Goal: Information Seeking & Learning: Learn about a topic

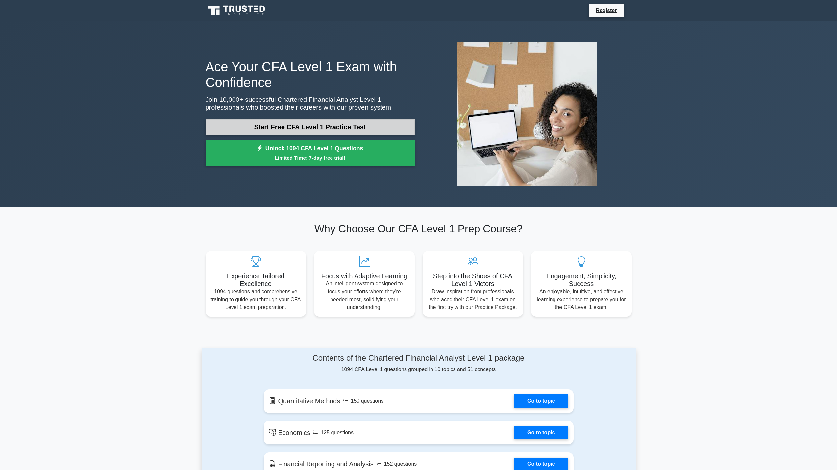
click at [289, 130] on link "Start Free CFA Level 1 Practice Test" at bounding box center [309, 127] width 209 height 16
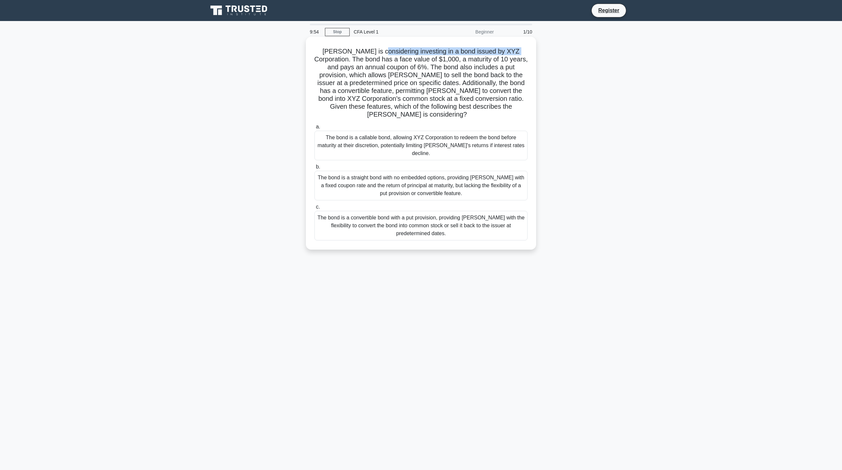
drag, startPoint x: 370, startPoint y: 48, endPoint x: 505, endPoint y: 50, distance: 135.1
click at [505, 50] on h5 "Mary is considering investing in a bond issued by XYZ Corporation. The bond has…" at bounding box center [421, 83] width 214 height 72
click at [347, 43] on div "Mary is considering investing in a bond issued by XYZ Corporation. The bond has…" at bounding box center [420, 143] width 225 height 208
drag, startPoint x: 315, startPoint y: 51, endPoint x: 512, endPoint y: 52, distance: 196.9
click at [512, 52] on h5 "Mary is considering investing in a bond issued by XYZ Corporation. The bond has…" at bounding box center [421, 83] width 214 height 72
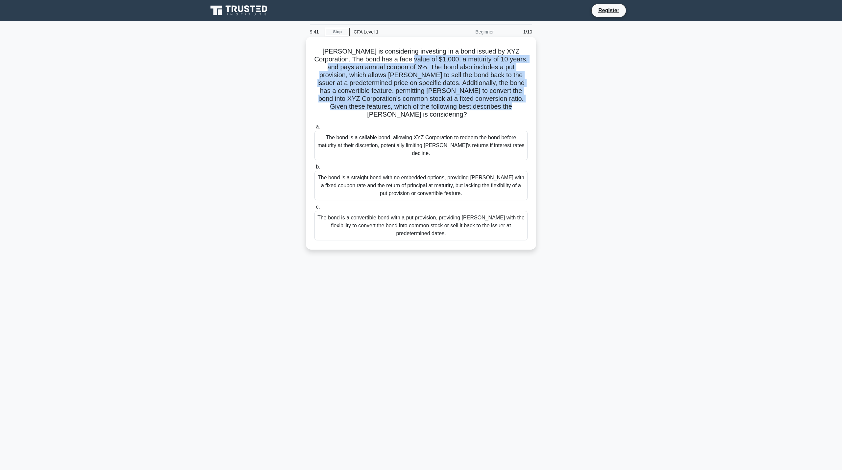
drag, startPoint x: 397, startPoint y: 57, endPoint x: 531, endPoint y: 112, distance: 145.3
click at [531, 112] on div "Mary is considering investing in a bond issued by XYZ Corporation. The bond has…" at bounding box center [420, 143] width 225 height 208
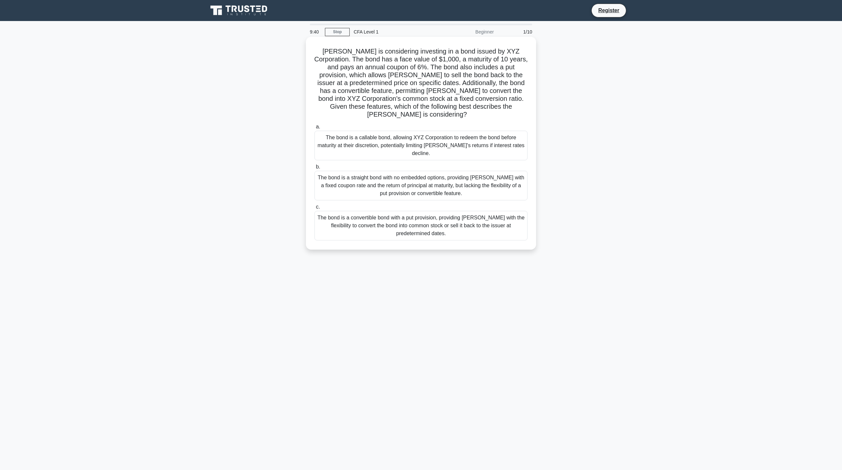
click at [475, 111] on icon ".spinner_0XTQ{transform-origin:center;animation:spinner_y6GP .75s linear infini…" at bounding box center [471, 115] width 8 height 8
click at [404, 133] on div "The bond is a callable bond, allowing XYZ Corporation to redeem the bond before…" at bounding box center [420, 146] width 213 height 30
click at [314, 129] on input "a. The bond is a callable bond, allowing XYZ Corporation to redeem the bond bef…" at bounding box center [314, 127] width 0 height 4
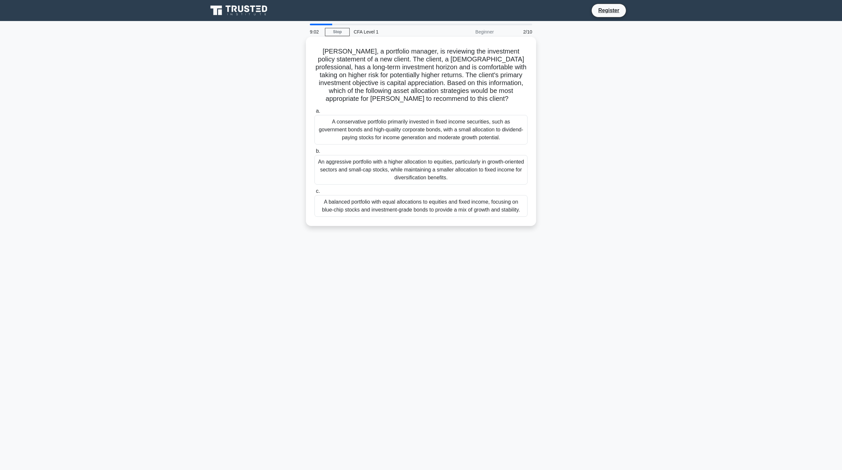
click at [411, 170] on div "An aggressive portfolio with a higher allocation to equities, particularly in g…" at bounding box center [420, 170] width 213 height 30
click at [314, 154] on input "b. An aggressive portfolio with a higher allocation to equities, particularly i…" at bounding box center [314, 151] width 0 height 4
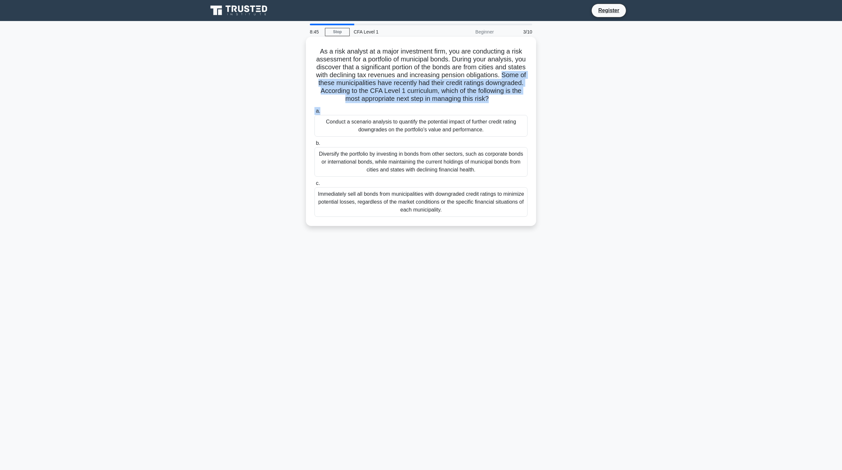
drag, startPoint x: 323, startPoint y: 83, endPoint x: 348, endPoint y: 110, distance: 37.0
click at [348, 110] on div "As a risk analyst at a major investment firm, you are conducting a risk assessm…" at bounding box center [420, 131] width 225 height 184
click at [348, 110] on label "a. Conduct a scenario analysis to quantify the potential impact of further cred…" at bounding box center [420, 122] width 213 height 30
click at [314, 110] on input "a. Conduct a scenario analysis to quantify the potential impact of further cred…" at bounding box center [314, 111] width 0 height 4
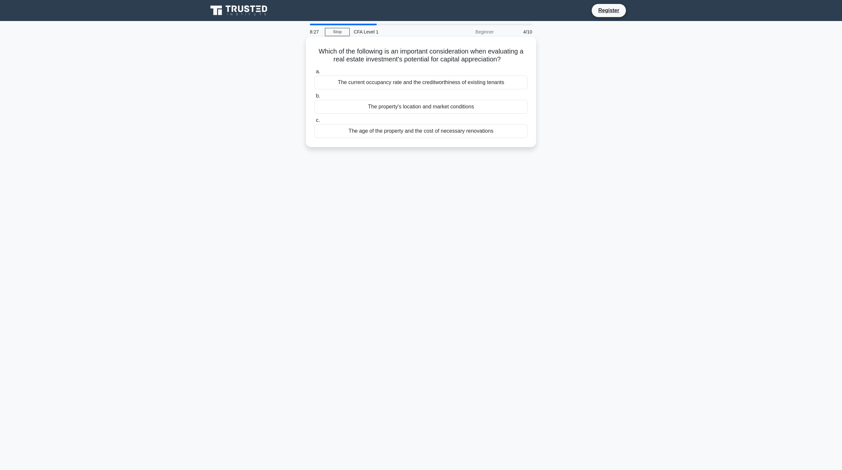
click at [421, 133] on div "The age of the property and the cost of necessary renovations" at bounding box center [420, 131] width 213 height 14
click at [314, 123] on input "c. The age of the property and the cost of necessary renovations" at bounding box center [314, 120] width 0 height 4
drag, startPoint x: 325, startPoint y: 51, endPoint x: 491, endPoint y: 64, distance: 166.6
click at [491, 64] on div "Which of the following is NOT a typical approach used in capital budgeting deci…" at bounding box center [420, 91] width 225 height 105
click at [673, 79] on main "8:24 Stop CFA Level 1 Beginner 5/10 Which of the following is NOT a typical app…" at bounding box center [421, 245] width 842 height 449
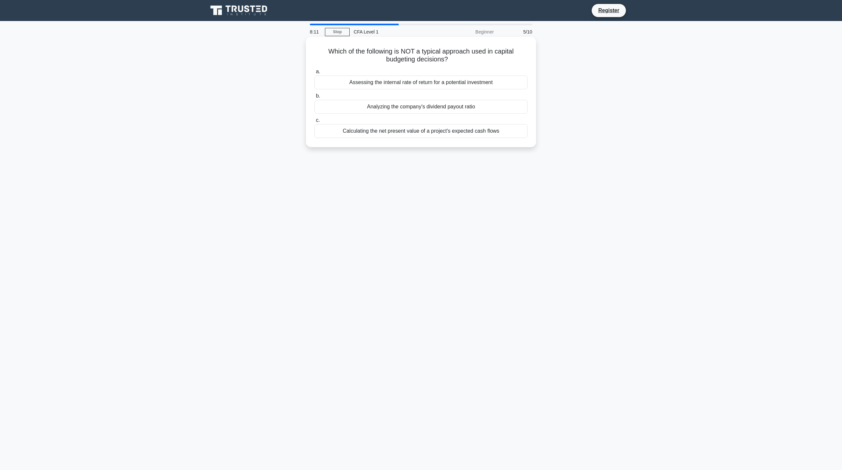
click at [409, 109] on div "Analyzing the company's dividend payout ratio" at bounding box center [420, 107] width 213 height 14
click at [314, 98] on input "b. Analyzing the company's dividend payout ratio" at bounding box center [314, 96] width 0 height 4
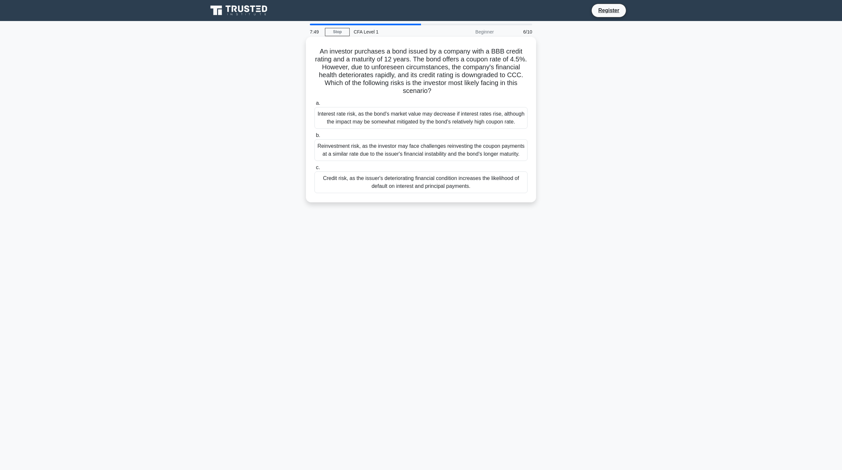
click at [447, 181] on div "Credit risk, as the issuer's deteriorating financial condition increases the li…" at bounding box center [420, 183] width 213 height 22
click at [314, 170] on input "c. Credit risk, as the issuer's deteriorating financial condition increases the…" at bounding box center [314, 168] width 0 height 4
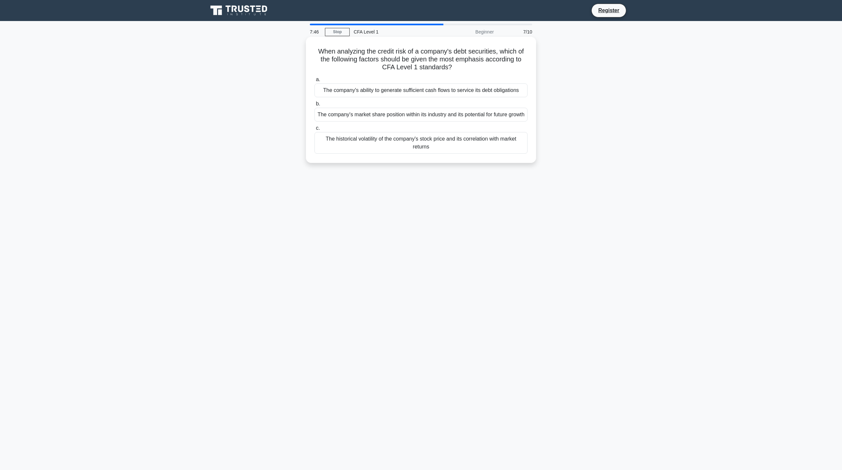
drag, startPoint x: 326, startPoint y: 53, endPoint x: 474, endPoint y: 66, distance: 148.9
click at [474, 66] on h5 "When analyzing the credit risk of a company's debt securities, which of the fol…" at bounding box center [421, 59] width 214 height 24
drag, startPoint x: 474, startPoint y: 66, endPoint x: 309, endPoint y: 51, distance: 166.1
click at [309, 51] on div "When analyzing the credit risk of a company's debt securities, which of the fol…" at bounding box center [420, 99] width 225 height 121
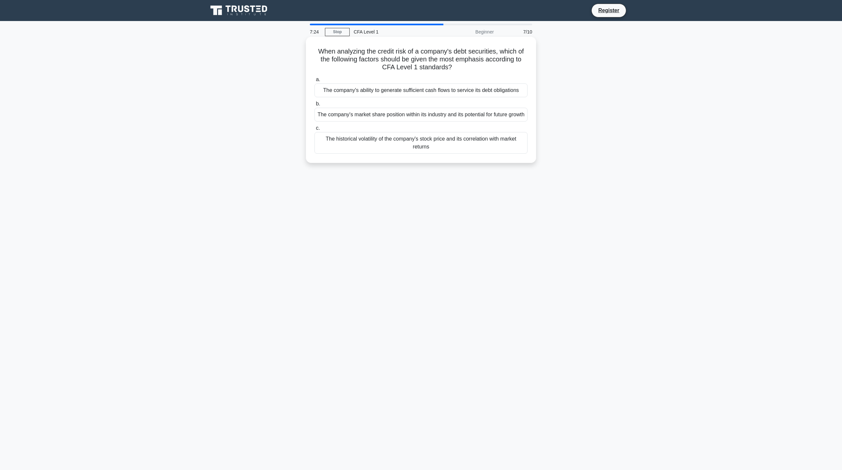
click at [481, 93] on div "The company's ability to generate sufficient cash flows to service its debt obl…" at bounding box center [420, 91] width 213 height 14
click at [314, 82] on input "a. The company's ability to generate sufficient cash flows to service its debt …" at bounding box center [314, 80] width 0 height 4
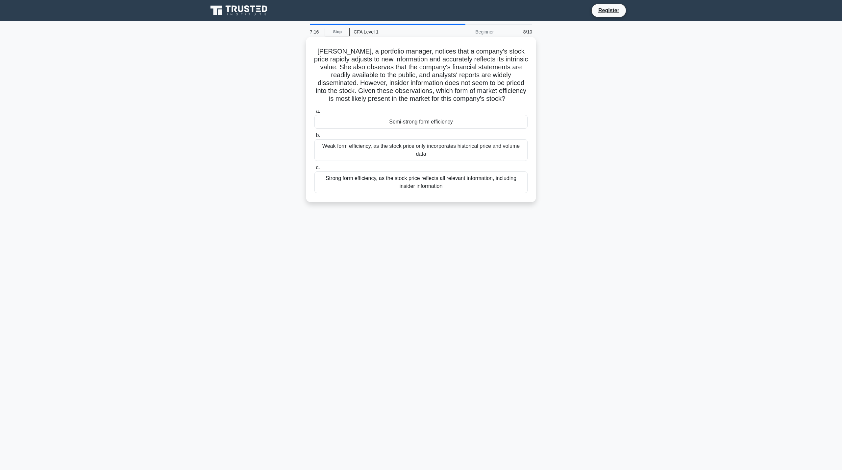
click at [435, 121] on div "Semi-strong form efficiency" at bounding box center [420, 122] width 213 height 14
click at [314, 113] on input "a. Semi-strong form efficiency" at bounding box center [314, 111] width 0 height 4
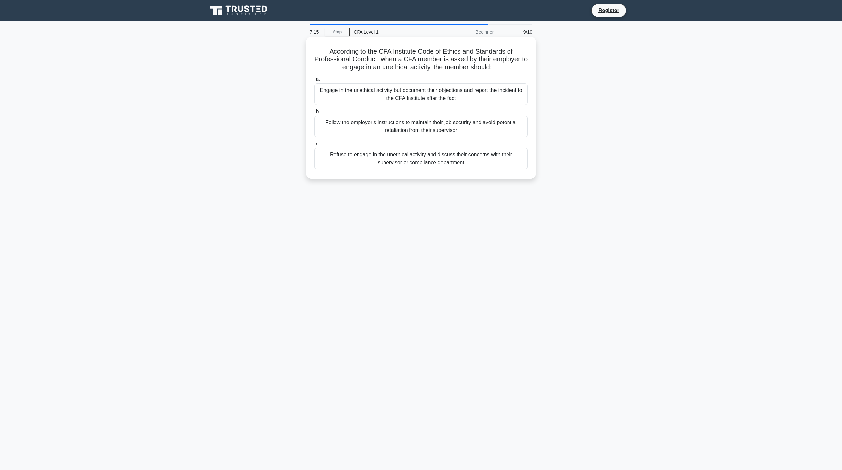
click at [439, 132] on div "Follow the employer's instructions to maintain their job security and avoid pot…" at bounding box center [420, 127] width 213 height 22
click at [314, 114] on input "b. Follow the employer's instructions to maintain their job security and avoid …" at bounding box center [314, 112] width 0 height 4
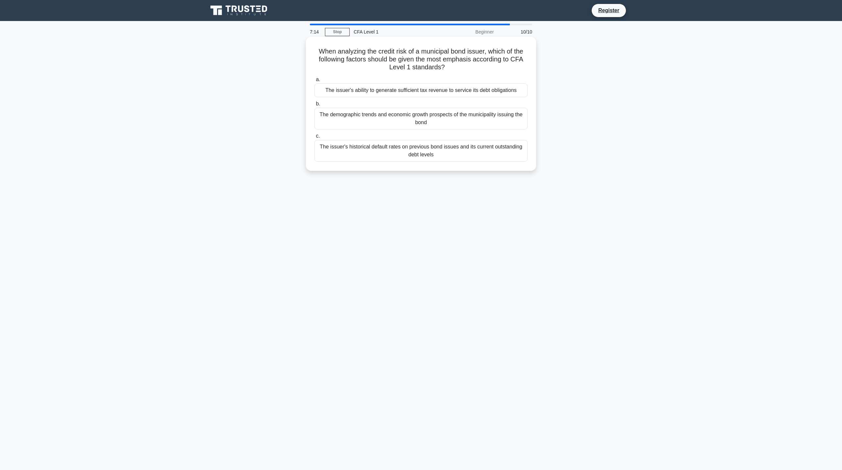
click at [445, 151] on div "The issuer's historical default rates on previous bond issues and its current o…" at bounding box center [420, 151] width 213 height 22
click at [314, 138] on input "c. The issuer's historical default rates on previous bond issues and its curren…" at bounding box center [314, 136] width 0 height 4
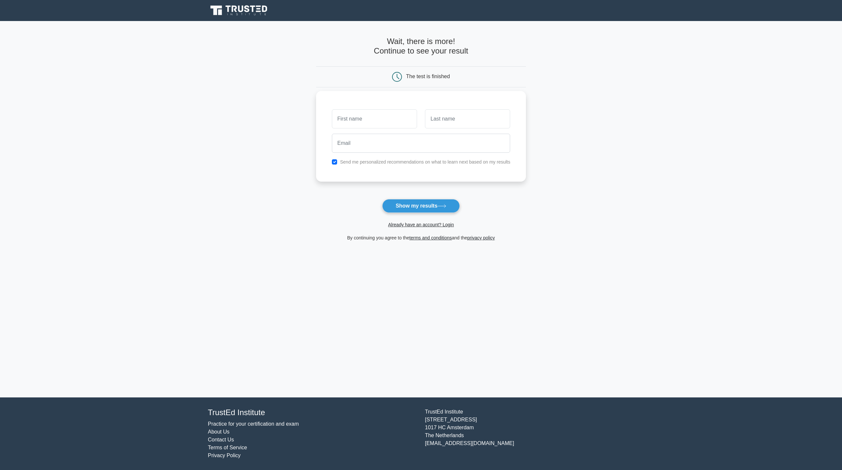
click at [370, 115] on input "text" at bounding box center [374, 118] width 85 height 19
type input "[PERSON_NAME]"
click at [497, 106] on div "[PERSON_NAME] Send me personalized recommendations on what to learn next based …" at bounding box center [421, 136] width 210 height 91
click at [473, 125] on input "text" at bounding box center [467, 118] width 85 height 19
type input "So"
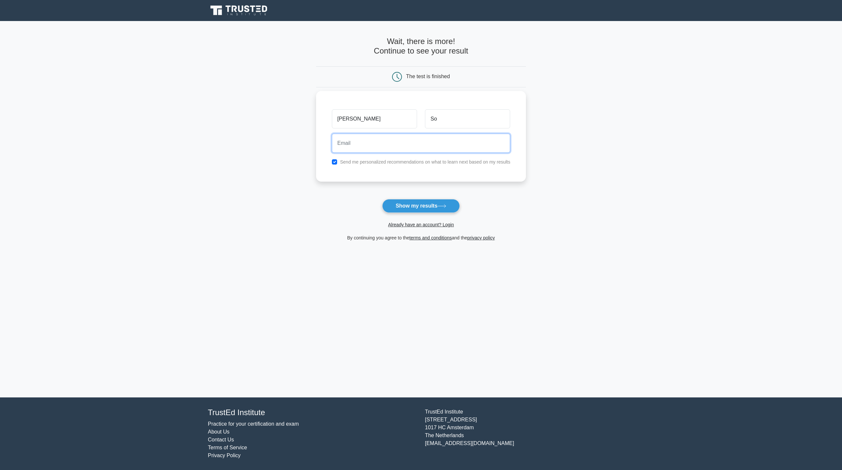
click at [384, 147] on input "email" at bounding box center [421, 143] width 179 height 19
type input "[PERSON_NAME][EMAIL_ADDRESS][DOMAIN_NAME]"
click at [422, 207] on button "Show my results" at bounding box center [421, 206] width 78 height 14
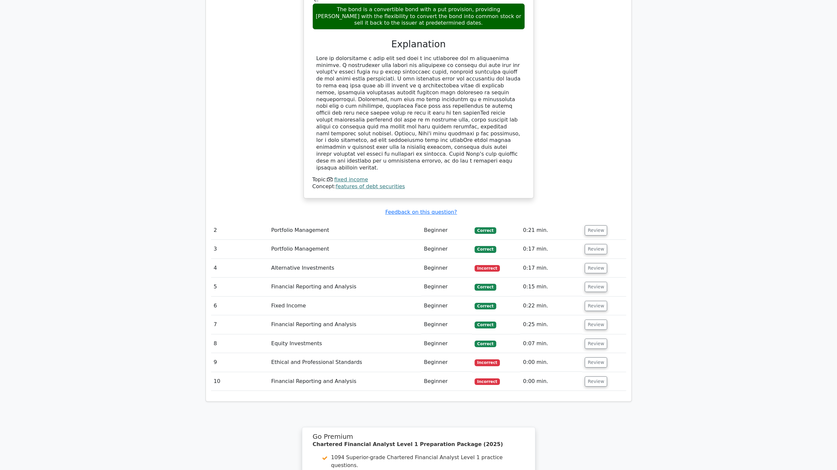
scroll to position [690, 0]
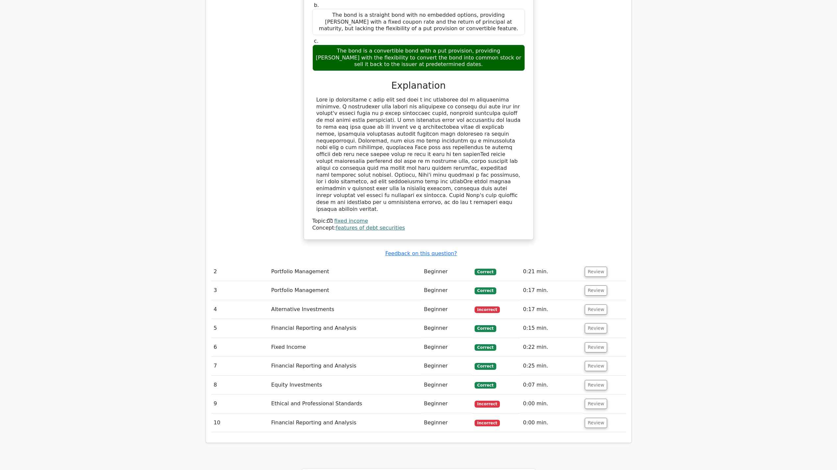
click at [305, 263] on td "Portfolio Management" at bounding box center [345, 272] width 153 height 19
click at [491, 269] on span "Correct" at bounding box center [484, 272] width 21 height 7
click at [591, 267] on button "Review" at bounding box center [596, 272] width 22 height 10
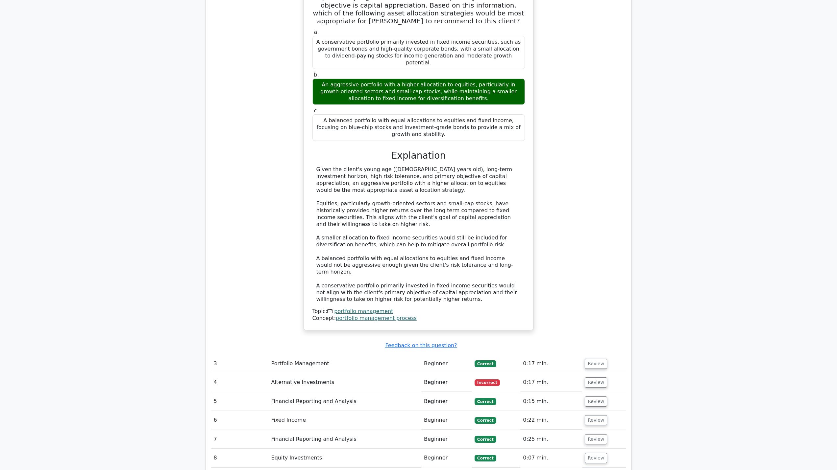
scroll to position [1052, 0]
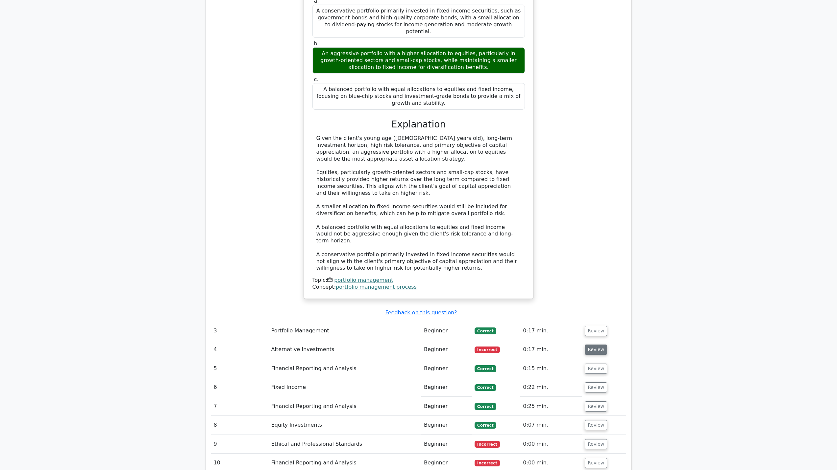
click at [593, 345] on button "Review" at bounding box center [596, 350] width 22 height 10
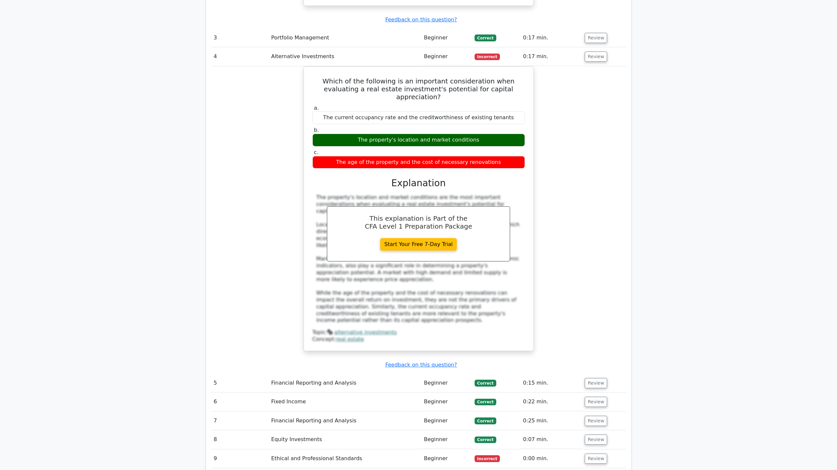
scroll to position [1348, 0]
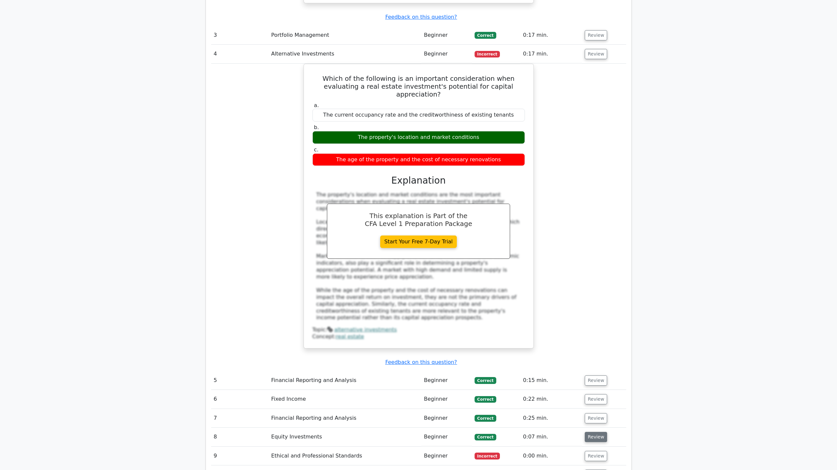
click at [593, 432] on button "Review" at bounding box center [596, 437] width 22 height 10
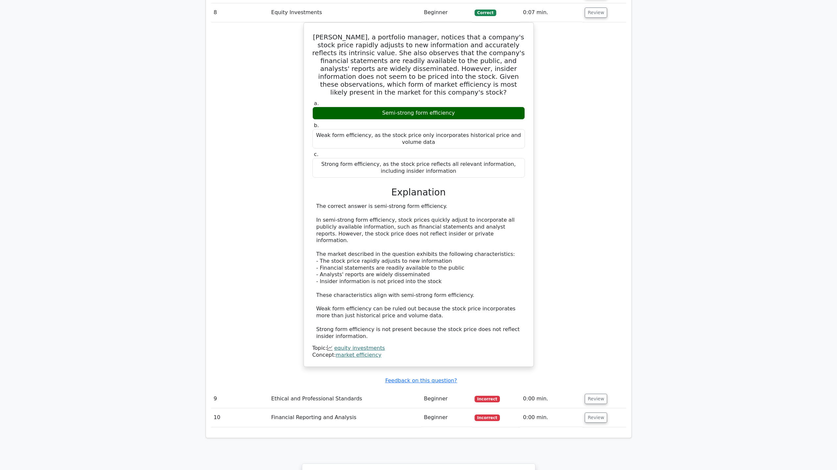
scroll to position [1775, 0]
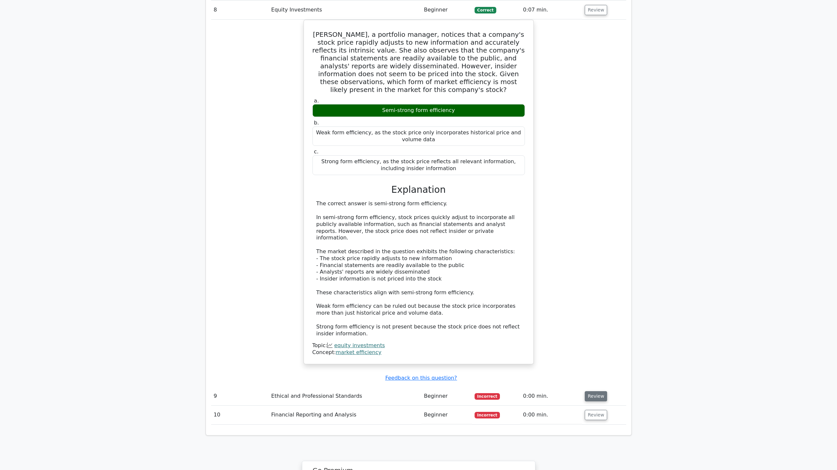
click at [590, 392] on button "Review" at bounding box center [596, 397] width 22 height 10
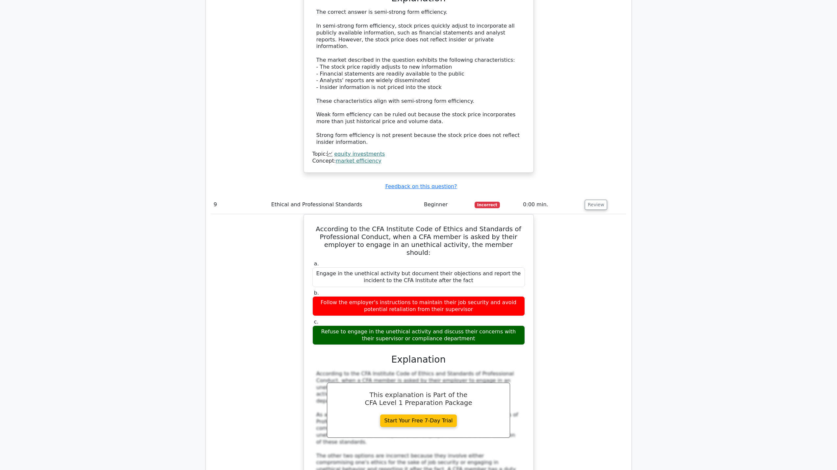
scroll to position [1973, 0]
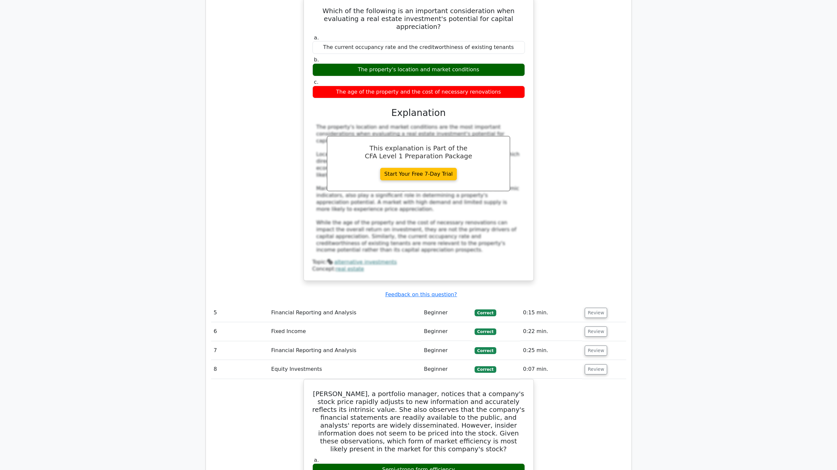
scroll to position [1348, 0]
